Goal: Transaction & Acquisition: Purchase product/service

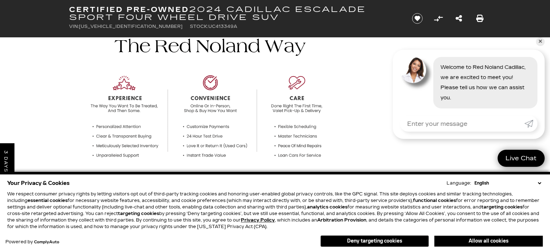
scroll to position [253, 0]
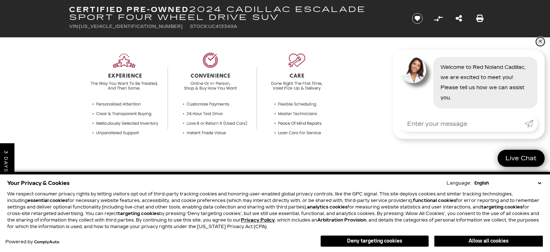
click at [537, 43] on link "✕" at bounding box center [540, 41] width 9 height 9
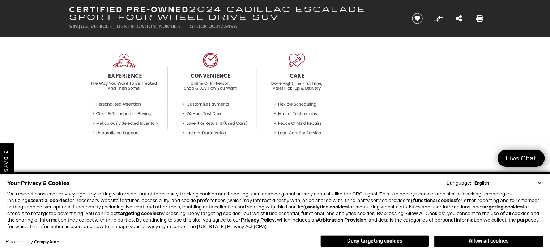
scroll to position [362, 0]
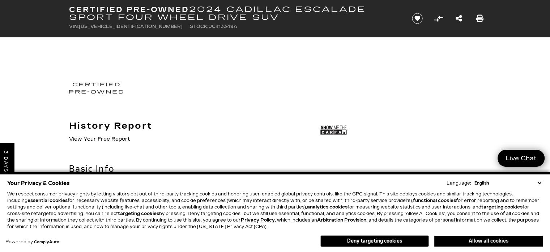
click at [462, 237] on button "Allow all cookies" at bounding box center [489, 240] width 109 height 11
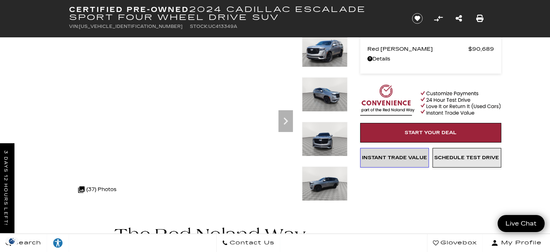
scroll to position [0, 0]
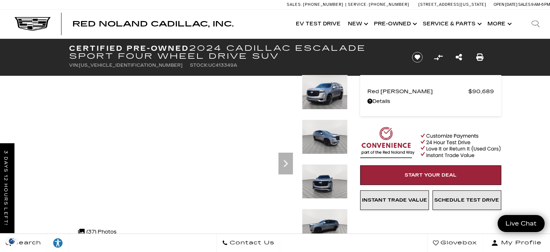
click at [334, 221] on img at bounding box center [325, 225] width 46 height 34
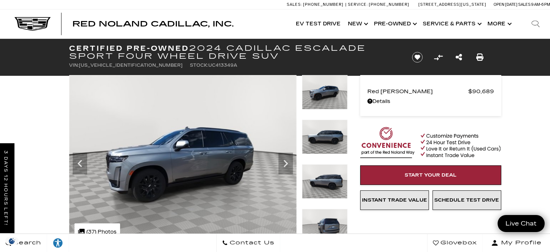
scroll to position [72, 0]
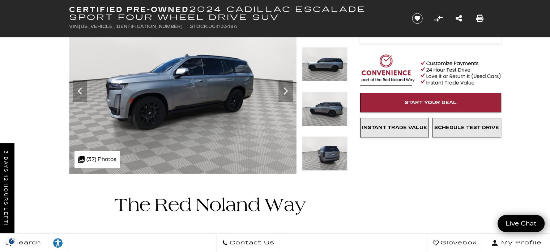
click at [323, 160] on img at bounding box center [325, 153] width 46 height 34
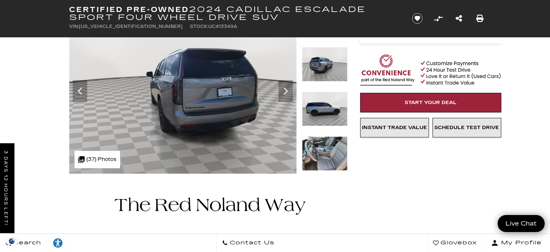
click at [321, 148] on img at bounding box center [325, 153] width 46 height 34
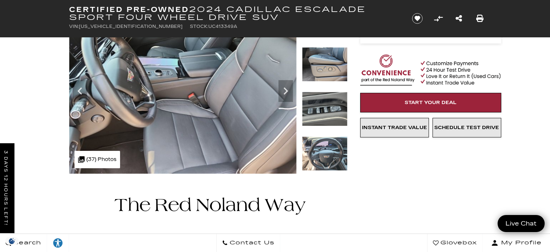
click at [321, 148] on img at bounding box center [325, 153] width 46 height 34
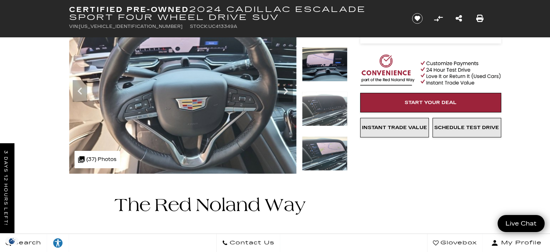
click at [321, 156] on img at bounding box center [325, 153] width 46 height 34
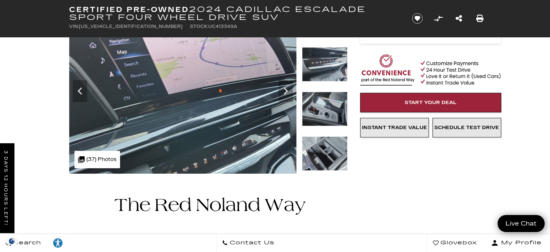
click at [321, 156] on img at bounding box center [325, 153] width 46 height 34
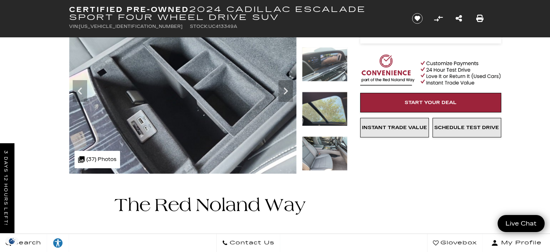
click at [321, 156] on img at bounding box center [325, 153] width 46 height 34
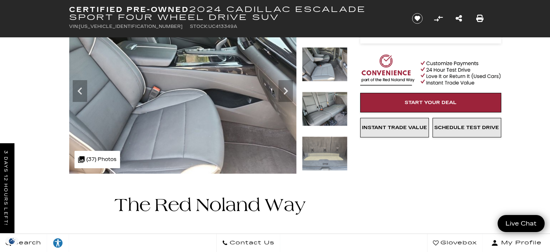
click at [321, 156] on img at bounding box center [325, 153] width 46 height 34
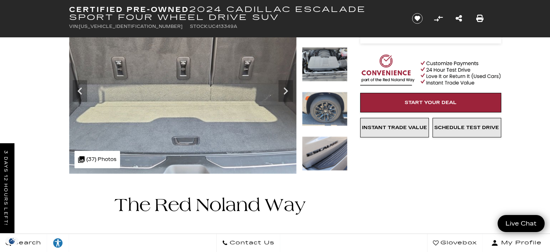
click at [332, 150] on img at bounding box center [325, 153] width 46 height 34
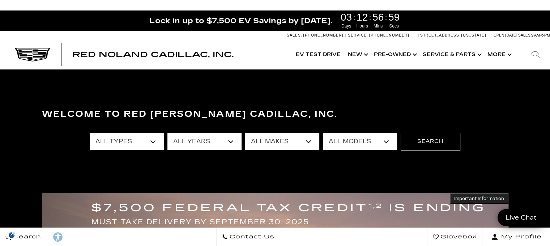
select select "2024"
click at [168, 133] on select "All Years 2026 2025 2024 2023 2022 2021 2020 2019 2018 2015 2014 2008" at bounding box center [205, 141] width 74 height 17
